Goal: Task Accomplishment & Management: Complete application form

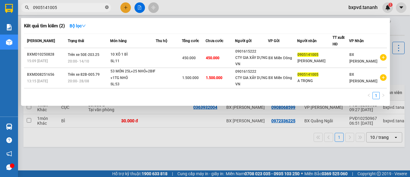
click at [105, 7] on icon "close-circle" at bounding box center [107, 7] width 4 height 4
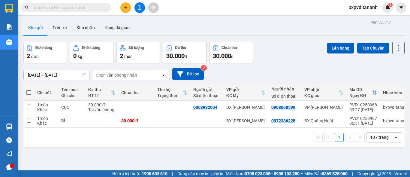
click at [100, 7] on input "text" at bounding box center [68, 7] width 71 height 7
click at [389, 7] on img at bounding box center [387, 7] width 5 height 5
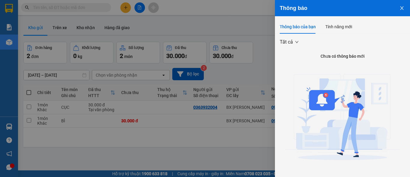
click at [398, 5] on button "Close" at bounding box center [402, 7] width 16 height 15
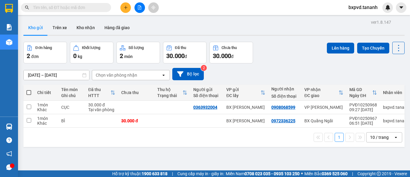
click at [307, 8] on div "Kết quả tìm kiếm ( 2 ) Bộ lọc Mã ĐH Trạng thái Món hàng Thu hộ Tổng cước Chưa c…" at bounding box center [205, 7] width 410 height 15
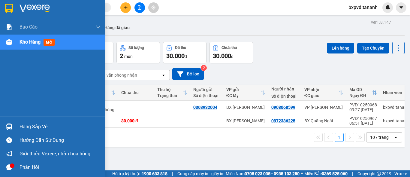
click at [11, 12] on img at bounding box center [9, 8] width 8 height 9
click at [21, 126] on div "Hàng sắp về" at bounding box center [60, 126] width 81 height 9
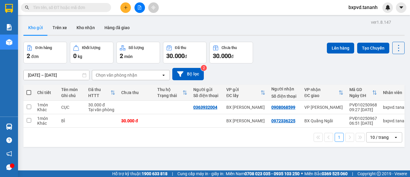
click at [302, 11] on section "Kết quả tìm kiếm ( 2 ) Bộ lọc Mã ĐH Trạng thái Món hàng Thu hộ Tổng cước Chưa c…" at bounding box center [205, 88] width 410 height 177
click at [290, 31] on div "Kho gửi Trên xe Kho nhận Hàng đã giao" at bounding box center [213, 28] width 381 height 16
click at [124, 6] on icon "plus" at bounding box center [126, 7] width 4 height 4
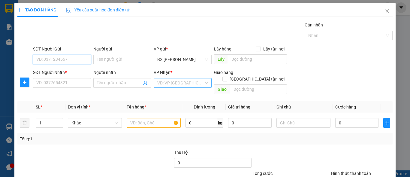
click at [202, 84] on div "VD: VP [GEOGRAPHIC_DATA]" at bounding box center [183, 83] width 58 height 10
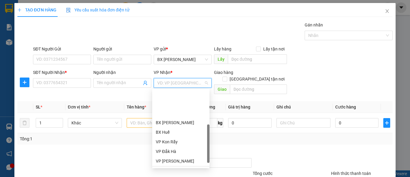
scroll to position [60, 0]
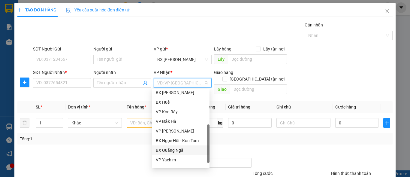
click at [183, 148] on div "BX Quãng Ngãi" at bounding box center [181, 150] width 50 height 7
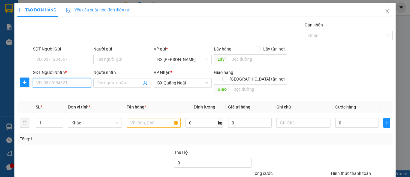
click at [57, 82] on input "SĐT Người Nhận *" at bounding box center [62, 83] width 58 height 10
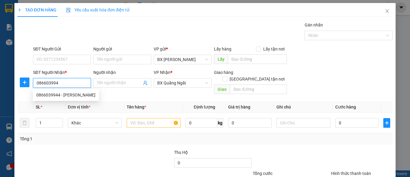
type input "0866039944"
click at [83, 93] on div "0866039944 - [PERSON_NAME]" at bounding box center [65, 95] width 59 height 7
type input "C DUYÊN"
type input "30.000"
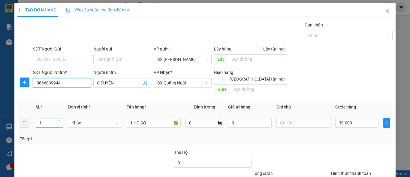
type input "0866039944"
click at [29, 118] on tr "1 Khác 1 HỒ SƠ 0 kg 0 30.000" at bounding box center [204, 123] width 375 height 20
click at [47, 118] on input "1" at bounding box center [49, 122] width 27 height 9
click at [350, 118] on input "30.000" at bounding box center [357, 123] width 43 height 10
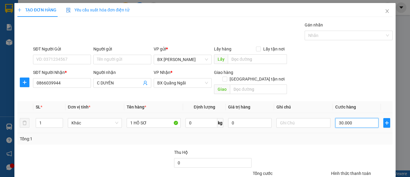
click at [365, 118] on input "30.000" at bounding box center [357, 123] width 43 height 10
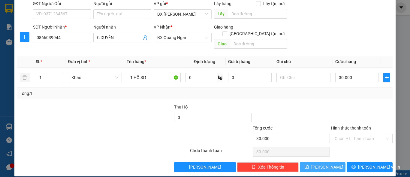
click at [326, 162] on button "[PERSON_NAME]" at bounding box center [323, 167] width 46 height 10
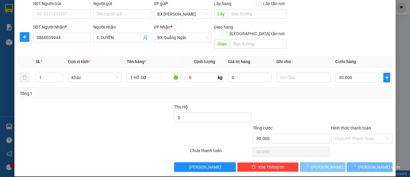
type input "0"
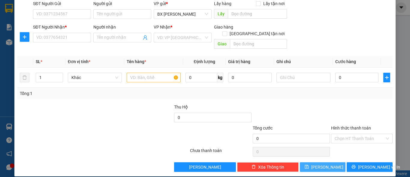
scroll to position [0, 0]
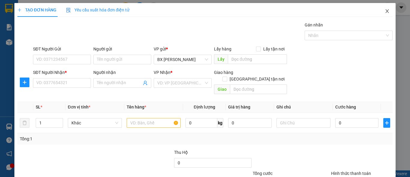
click at [385, 12] on icon "close" at bounding box center [387, 11] width 5 height 5
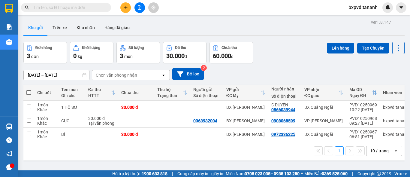
click at [95, 8] on input "text" at bounding box center [68, 7] width 71 height 7
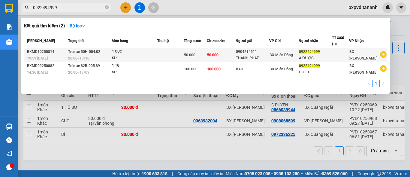
type input "0922494999"
click at [306, 56] on td "0922494999 A ĐƯỢC" at bounding box center [315, 55] width 33 height 14
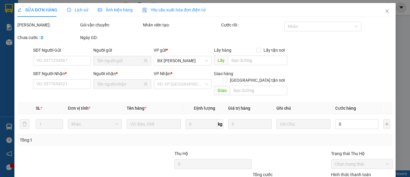
type input "0904214511"
type input "THÀNH PHÁT"
type input "0922494999"
type input "A ĐƯỢC"
type input "50.000"
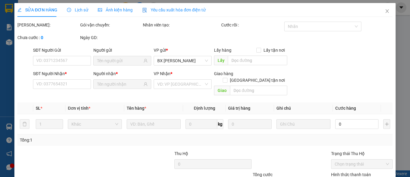
type input "50.000"
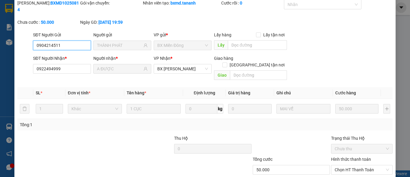
scroll to position [55, 0]
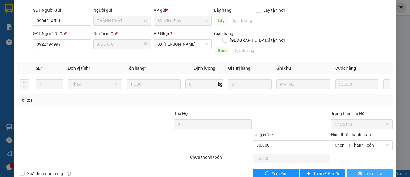
click at [370, 170] on span "In biên lai" at bounding box center [373, 173] width 17 height 7
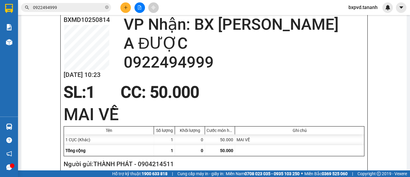
scroll to position [70, 0]
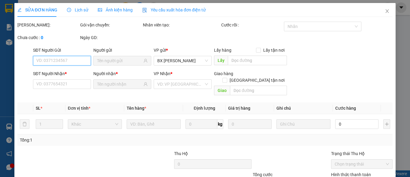
type input "0904214511"
type input "THÀNH PHÁT"
type input "0922494999"
type input "A ĐƯỢC"
type input "50.000"
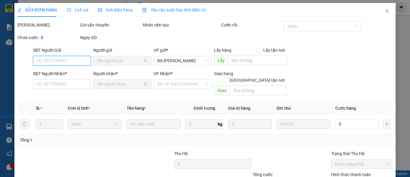
type input "50.000"
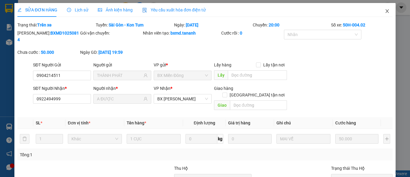
drag, startPoint x: 382, startPoint y: 11, endPoint x: 383, endPoint y: 14, distance: 3.1
click at [385, 11] on icon "close" at bounding box center [387, 11] width 5 height 5
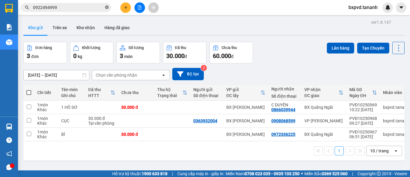
click at [107, 8] on icon "close-circle" at bounding box center [107, 7] width 4 height 4
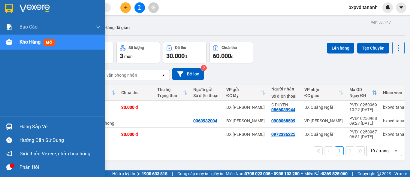
click at [6, 6] on img at bounding box center [9, 8] width 8 height 9
click at [7, 7] on img at bounding box center [9, 8] width 8 height 9
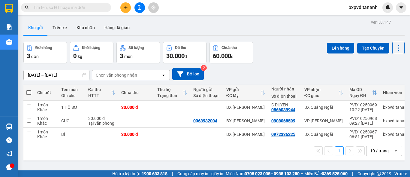
click at [141, 87] on div "Chưa thu" at bounding box center [136, 93] width 30 height 12
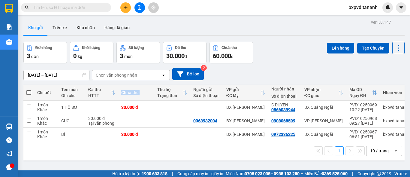
click at [141, 87] on div "Chưa thu" at bounding box center [136, 93] width 30 height 12
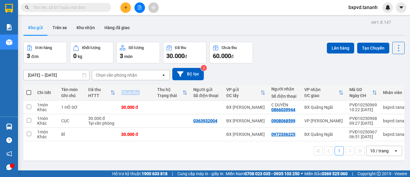
click at [141, 87] on div "Chưa thu" at bounding box center [136, 93] width 30 height 12
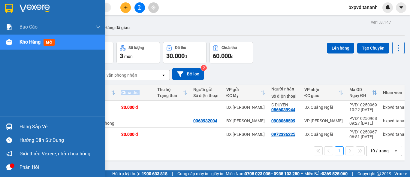
click at [5, 5] on img at bounding box center [9, 8] width 8 height 9
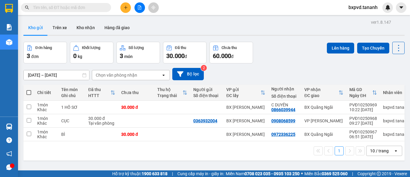
click at [55, 9] on input "text" at bounding box center [68, 7] width 71 height 7
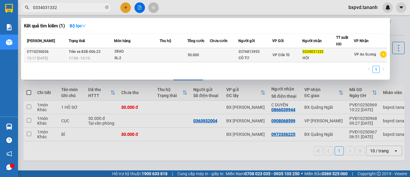
type input "0334031332"
click at [335, 55] on div "HỘI" at bounding box center [319, 58] width 33 height 6
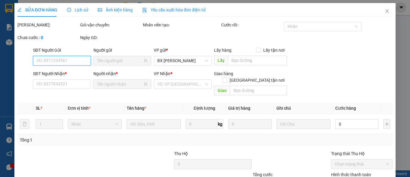
type input "0376813955"
type input "CÔ TƠ"
type input "0334031332"
type input "HỘI"
type input "50.000"
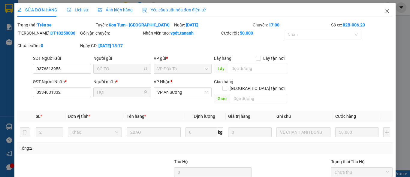
click at [385, 11] on icon "close" at bounding box center [387, 11] width 5 height 5
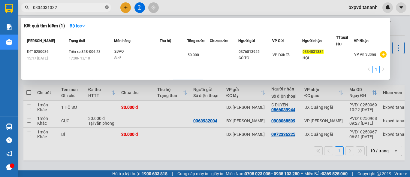
click at [105, 6] on icon "close-circle" at bounding box center [107, 7] width 4 height 4
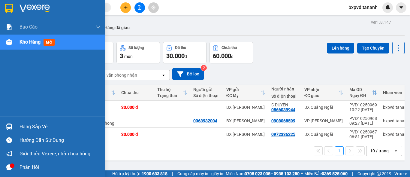
click at [6, 5] on img at bounding box center [9, 8] width 8 height 9
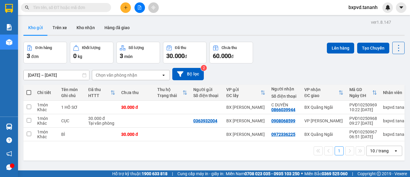
click at [316, 63] on div "[DATE] – [DATE] Press the down arrow key to interact with the calendar and sele…" at bounding box center [213, 73] width 381 height 21
click at [250, 18] on div "ver 1.8.147 Kho gửi Trên xe Kho nhận Hàng đã giao Đơn hàng 3 đơn Khối lượng 0 k…" at bounding box center [214, 106] width 386 height 177
click at [251, 27] on div "Kho gửi Trên xe Kho nhận Hàng đã giao" at bounding box center [213, 28] width 381 height 16
click at [11, 166] on div at bounding box center [12, 165] width 5 height 5
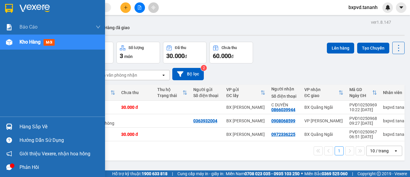
click at [23, 166] on div "Phản hồi" at bounding box center [60, 167] width 81 height 9
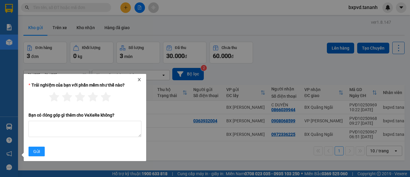
click at [139, 78] on icon "close" at bounding box center [139, 79] width 4 height 4
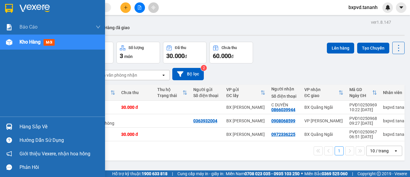
click at [6, 6] on img at bounding box center [9, 8] width 8 height 9
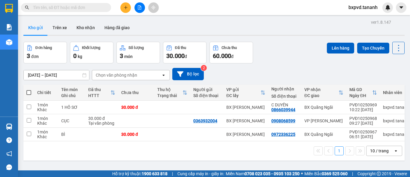
click at [153, 25] on div "Kho gửi Trên xe Kho nhận Hàng đã giao" at bounding box center [213, 28] width 381 height 16
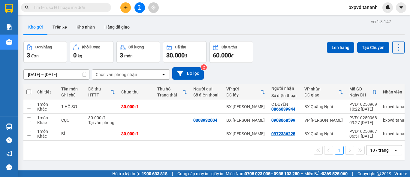
scroll to position [0, 0]
click at [125, 2] on button at bounding box center [125, 7] width 11 height 11
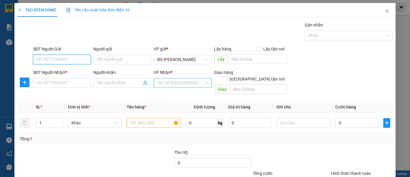
click at [206, 83] on div "VD: VP [GEOGRAPHIC_DATA]" at bounding box center [183, 83] width 58 height 10
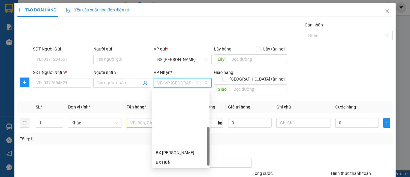
scroll to position [60, 0]
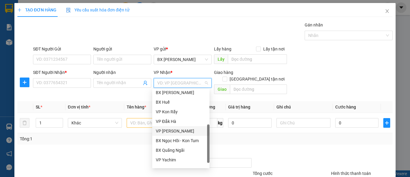
click at [181, 128] on div "VP [PERSON_NAME]" at bounding box center [181, 131] width 50 height 7
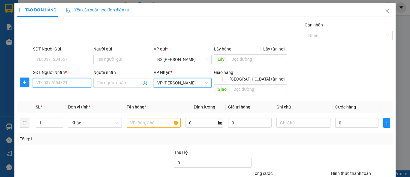
click at [66, 82] on input "SĐT Người Nhận *" at bounding box center [62, 83] width 58 height 10
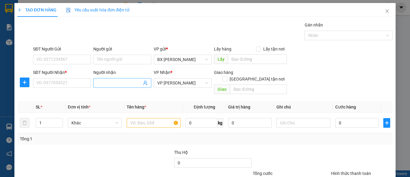
click at [113, 83] on input "Người nhận" at bounding box center [119, 83] width 45 height 7
type input "O"
type input "PHONG"
click at [74, 86] on input "SĐT Người Nhận *" at bounding box center [62, 83] width 58 height 10
click at [45, 83] on input "093310275" at bounding box center [62, 83] width 58 height 10
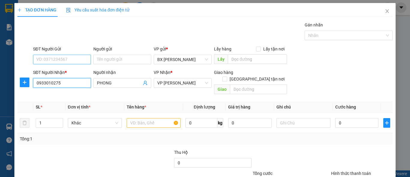
type input "0933010275"
click at [61, 59] on input "SĐT Người Gửi" at bounding box center [62, 60] width 58 height 10
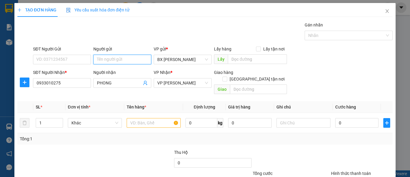
click at [109, 60] on input "Người gửi" at bounding box center [122, 60] width 58 height 10
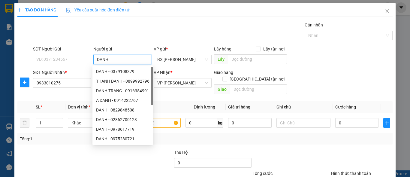
type input "DANH"
click at [42, 66] on div "SĐT Người Gửi VD: 0371234567" at bounding box center [62, 56] width 58 height 21
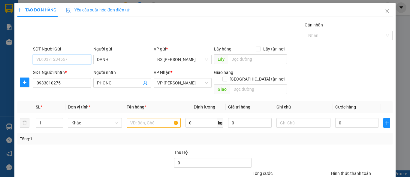
click at [44, 61] on input "SĐT Người Gửi" at bounding box center [62, 60] width 58 height 10
type input "0849577079"
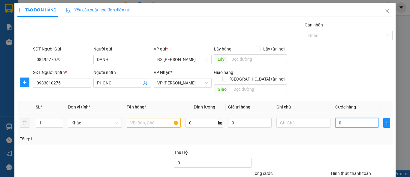
click at [347, 119] on input "0" at bounding box center [357, 123] width 43 height 10
click at [147, 118] on input "text" at bounding box center [154, 123] width 54 height 10
type input "1 ĐT"
click at [356, 118] on input "0" at bounding box center [357, 123] width 43 height 10
type input "5"
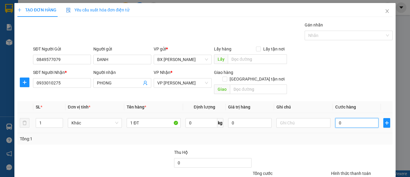
type input "5"
type input "50"
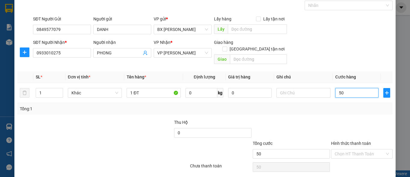
scroll to position [45, 0]
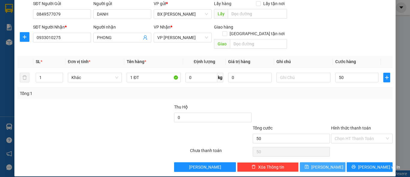
type input "50.000"
click at [324, 162] on button "[PERSON_NAME]" at bounding box center [323, 167] width 46 height 10
type input "0"
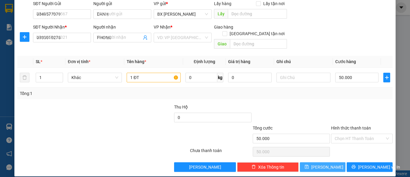
type input "0"
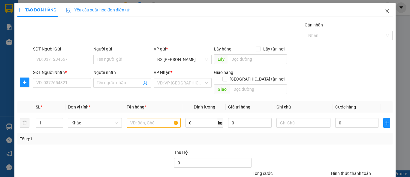
click at [383, 9] on span "Close" at bounding box center [387, 11] width 17 height 17
